Goal: Information Seeking & Learning: Learn about a topic

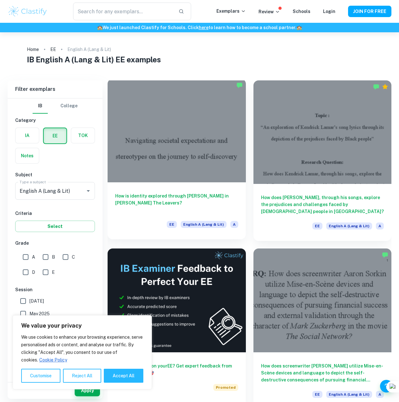
click at [218, 139] on div at bounding box center [177, 131] width 138 height 104
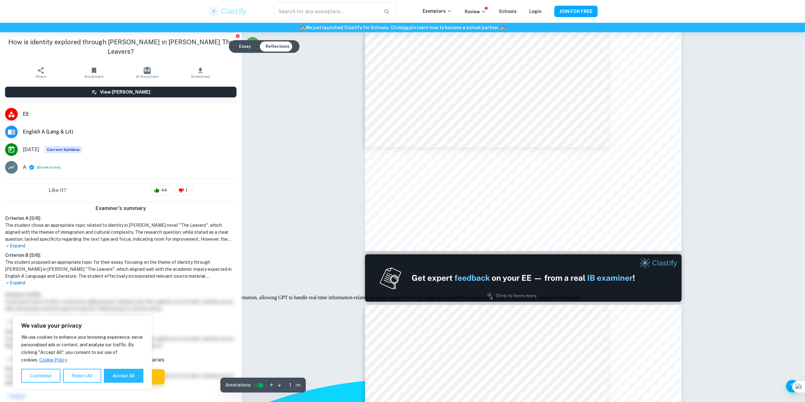
type input "2"
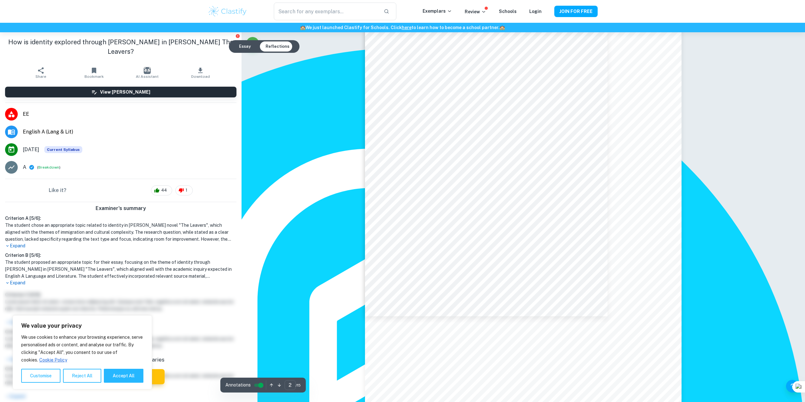
scroll to position [602, 0]
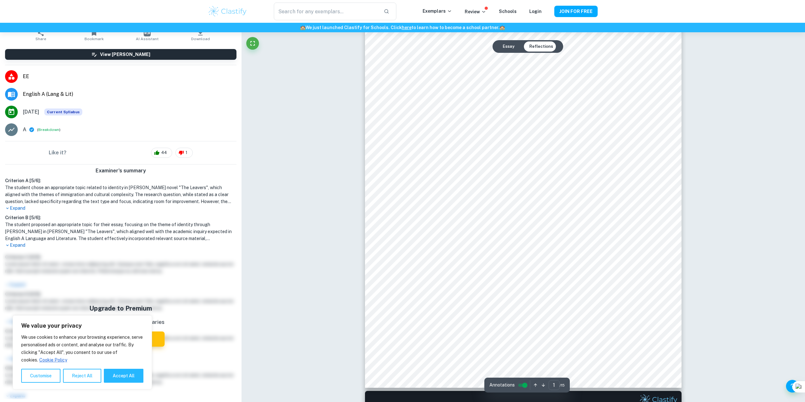
scroll to position [95, 0]
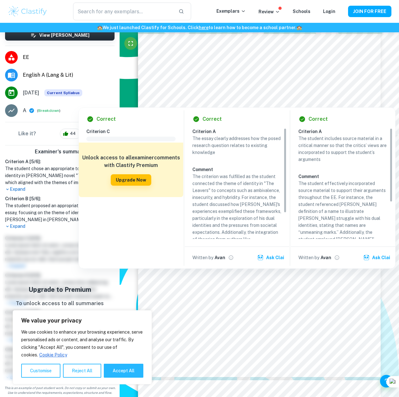
scroll to position [2237, 0]
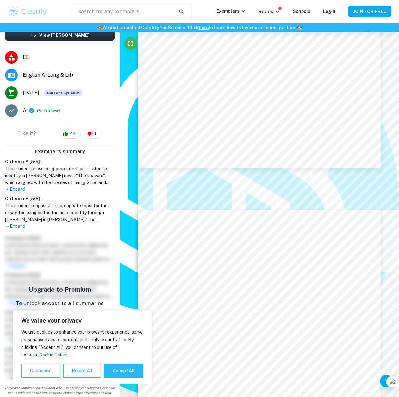
type input "2"
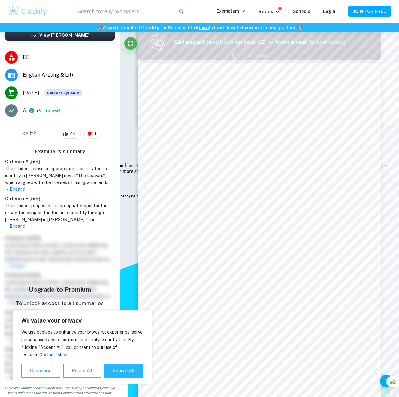
scroll to position [337, 0]
